Goal: Task Accomplishment & Management: Manage account settings

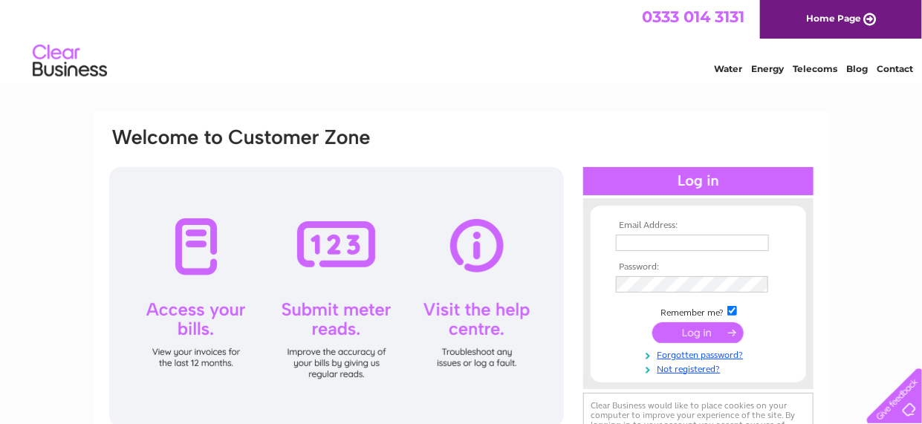
type input "[EMAIL_ADDRESS][DOMAIN_NAME]"
click at [696, 335] on input "submit" at bounding box center [697, 332] width 91 height 21
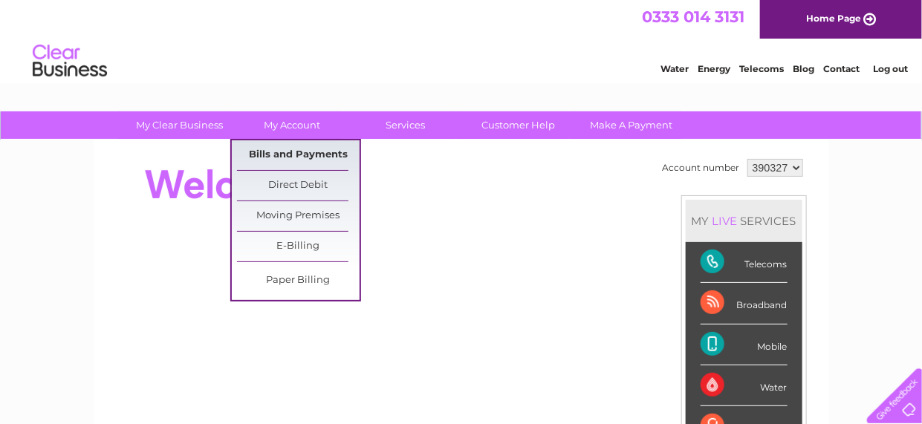
click at [292, 153] on link "Bills and Payments" at bounding box center [298, 155] width 123 height 30
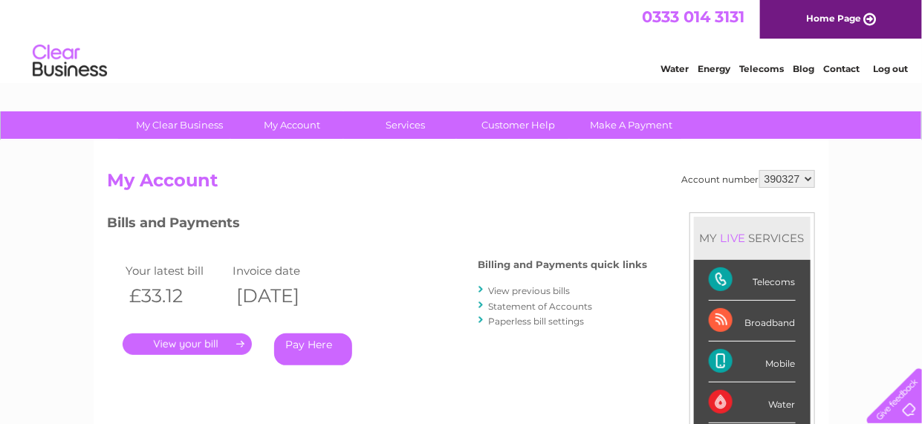
click at [197, 338] on link "." at bounding box center [187, 345] width 129 height 22
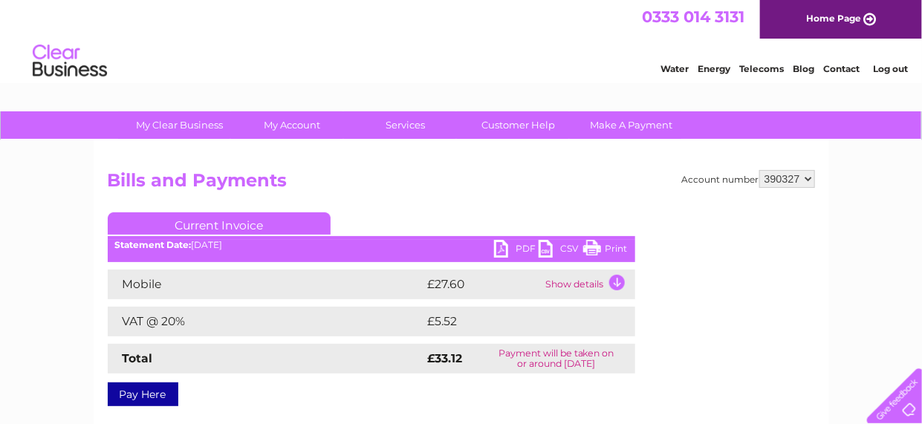
click at [531, 243] on link "PDF" at bounding box center [516, 251] width 45 height 22
